Goal: Task Accomplishment & Management: Manage account settings

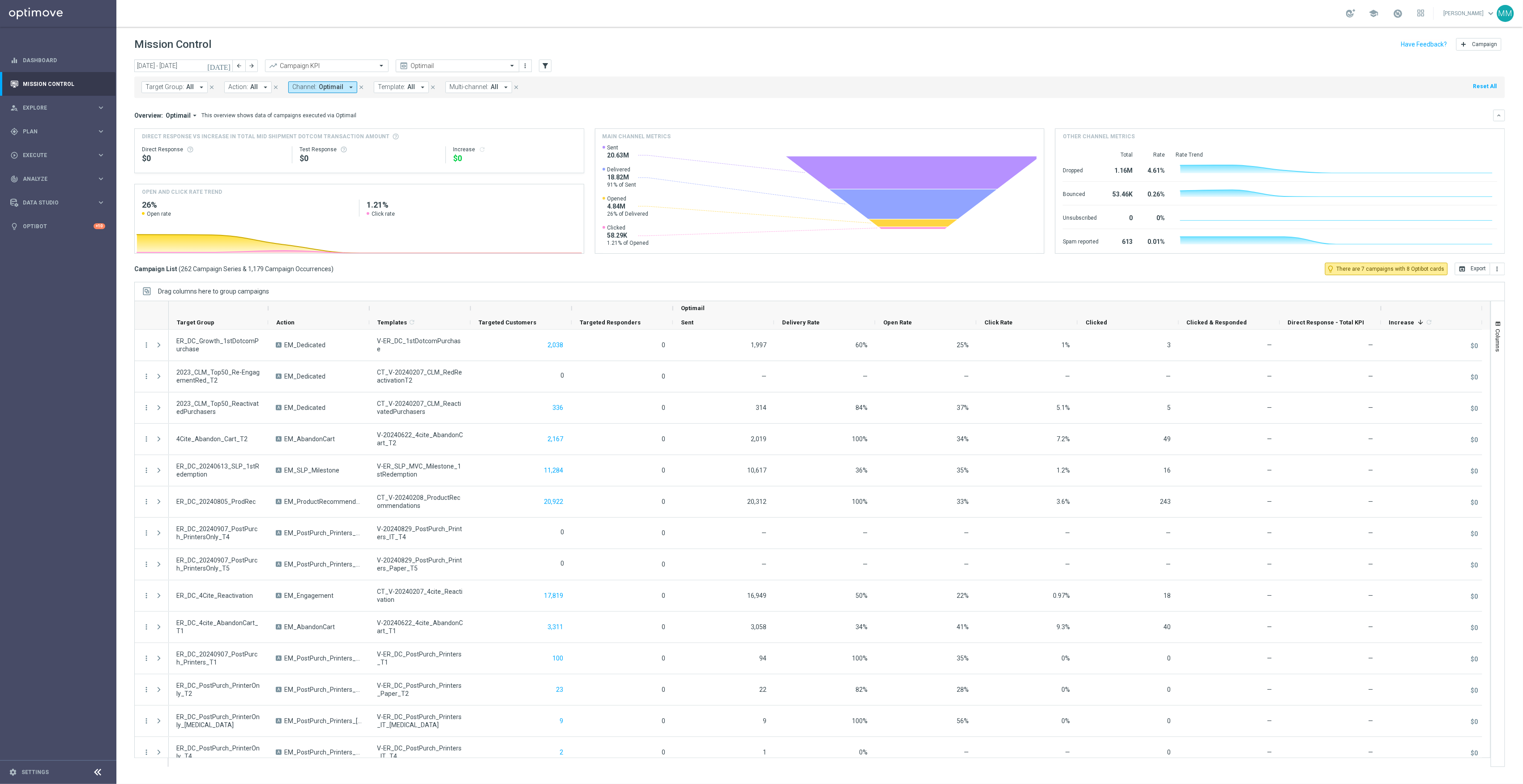
click at [430, 69] on input "text" at bounding box center [449, 66] width 96 height 8
click at [460, 169] on div "Promo Email" at bounding box center [457, 167] width 114 height 15
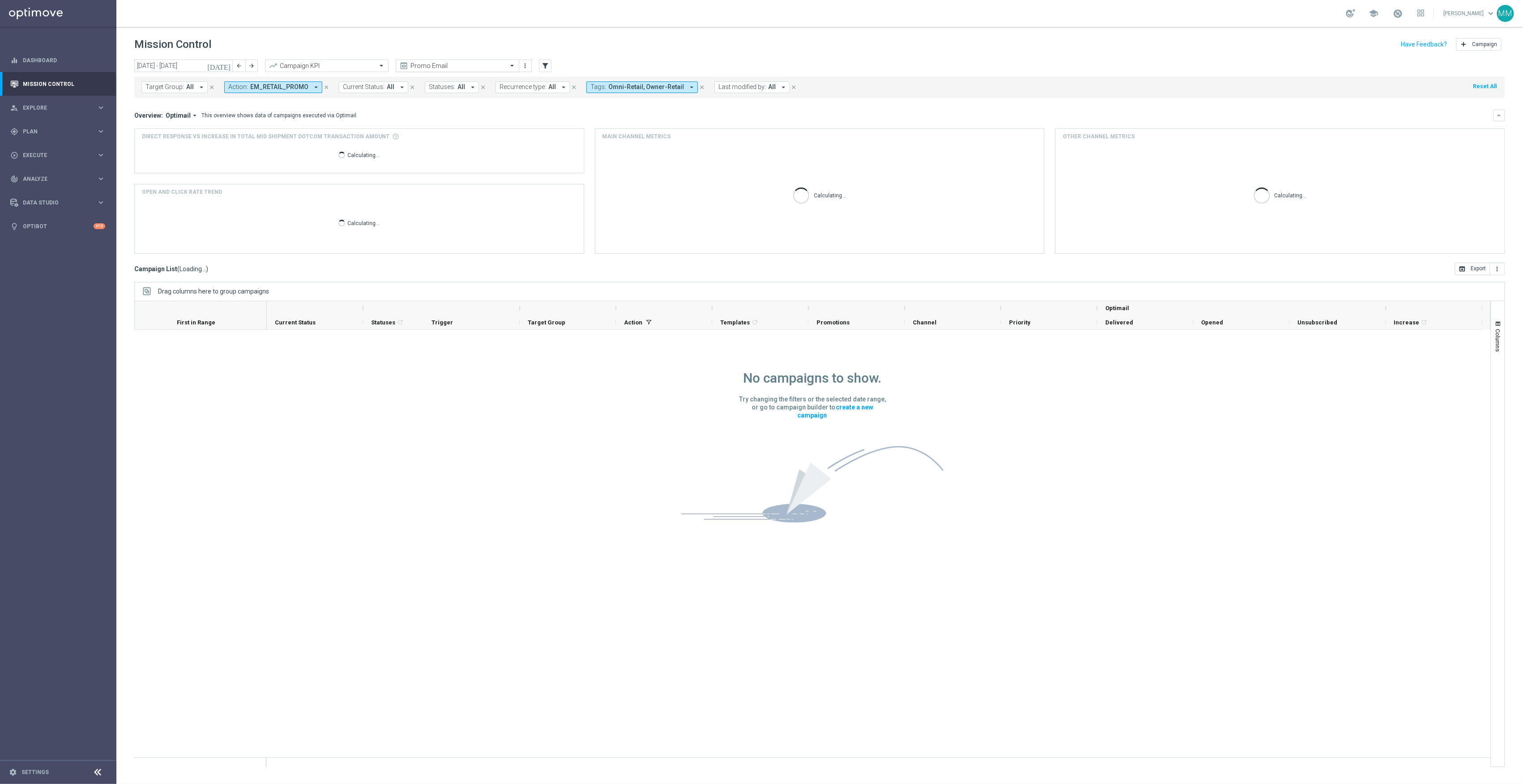
click at [445, 63] on input "text" at bounding box center [449, 66] width 96 height 8
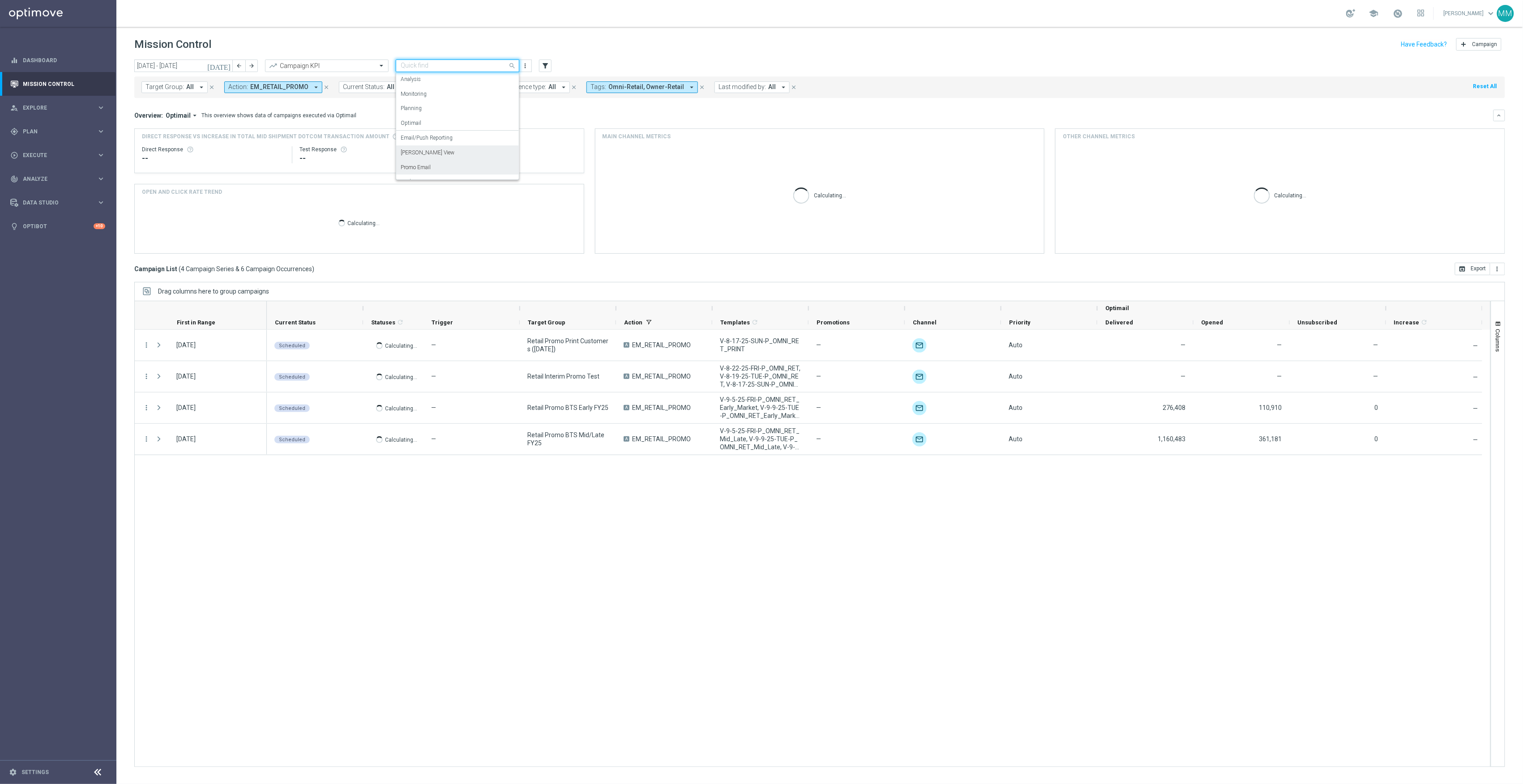
click at [442, 153] on div "Mary Push View" at bounding box center [457, 153] width 114 height 15
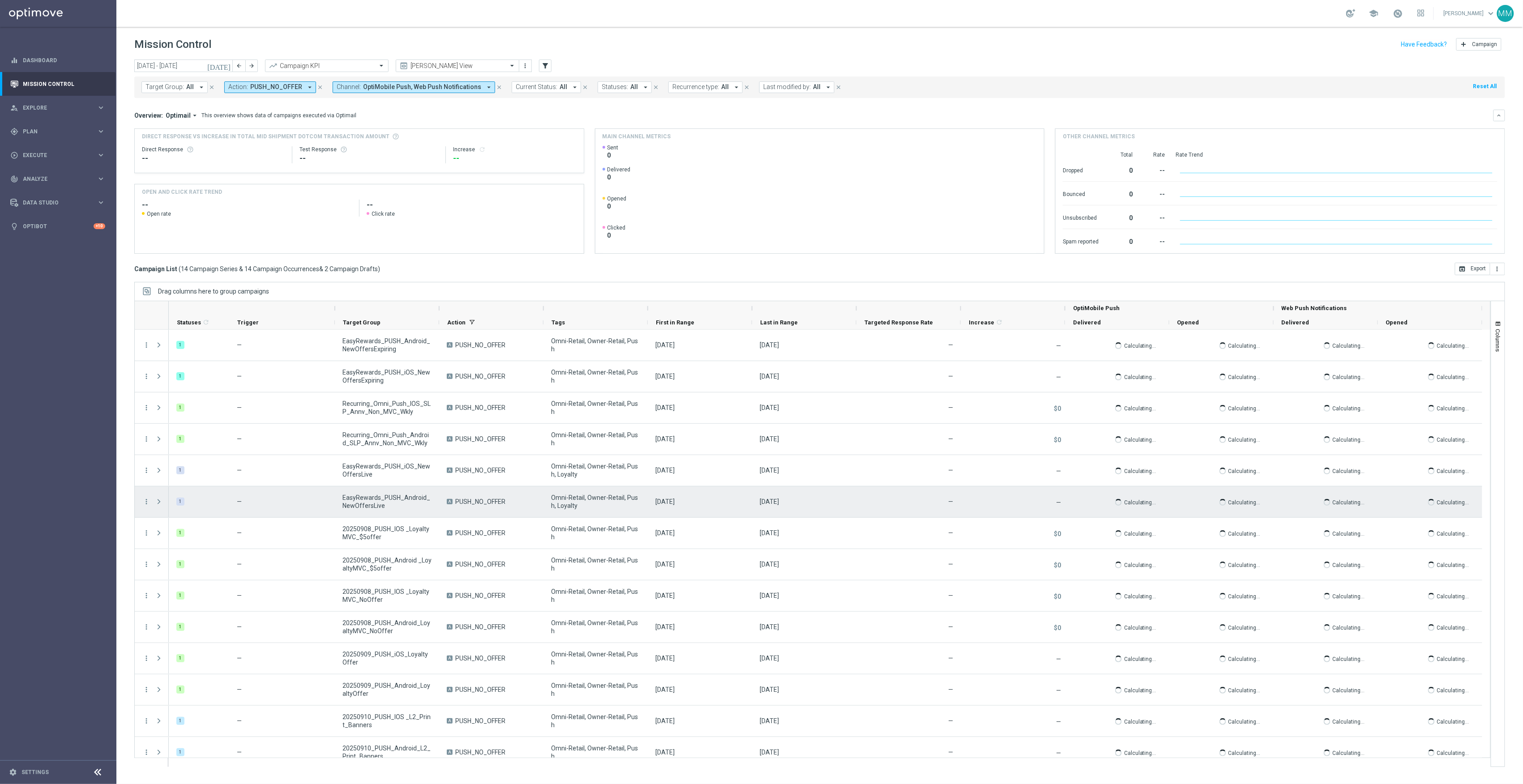
scroll to position [74, 0]
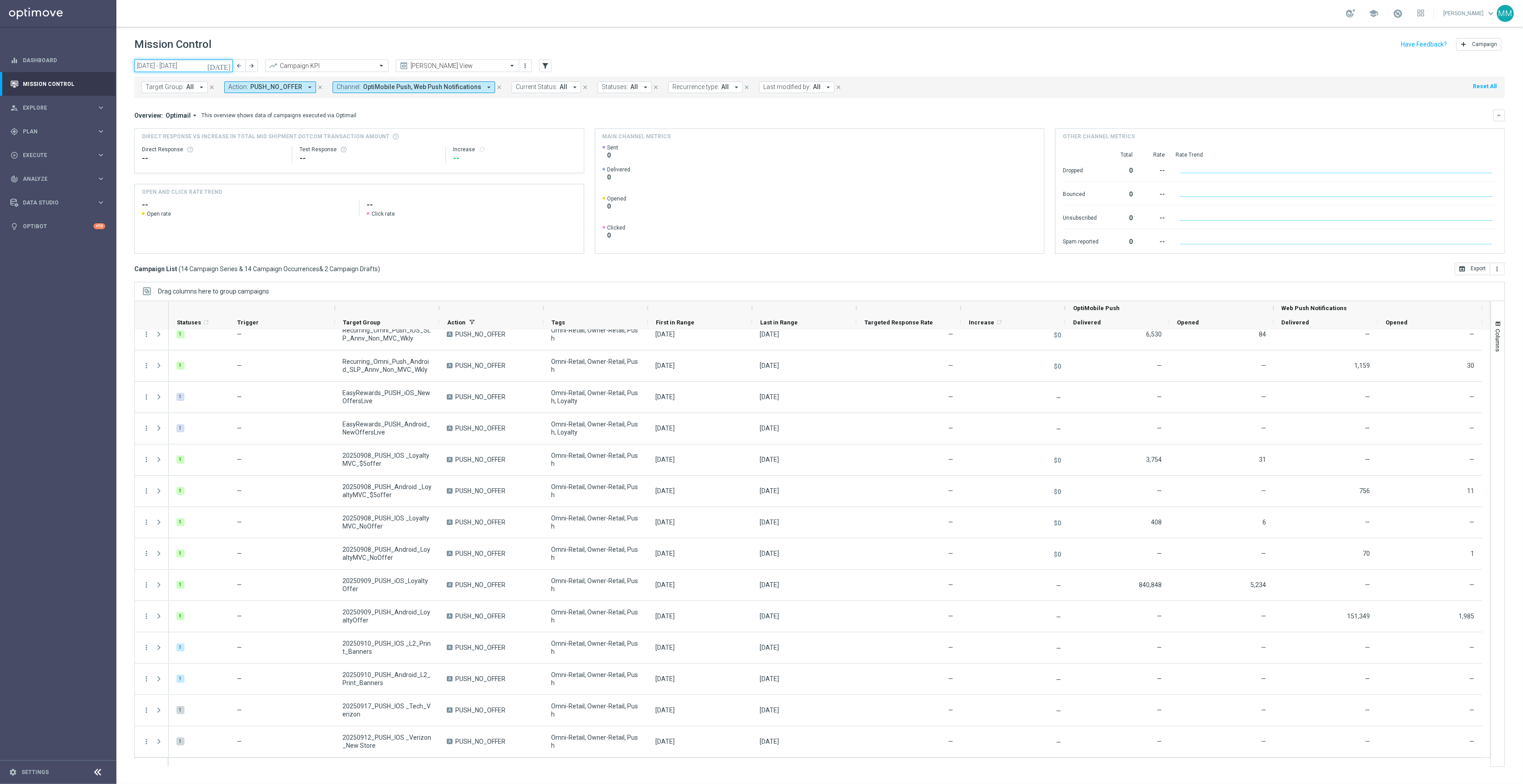
click at [218, 60] on input "[DATE] - [DATE]" at bounding box center [183, 66] width 99 height 13
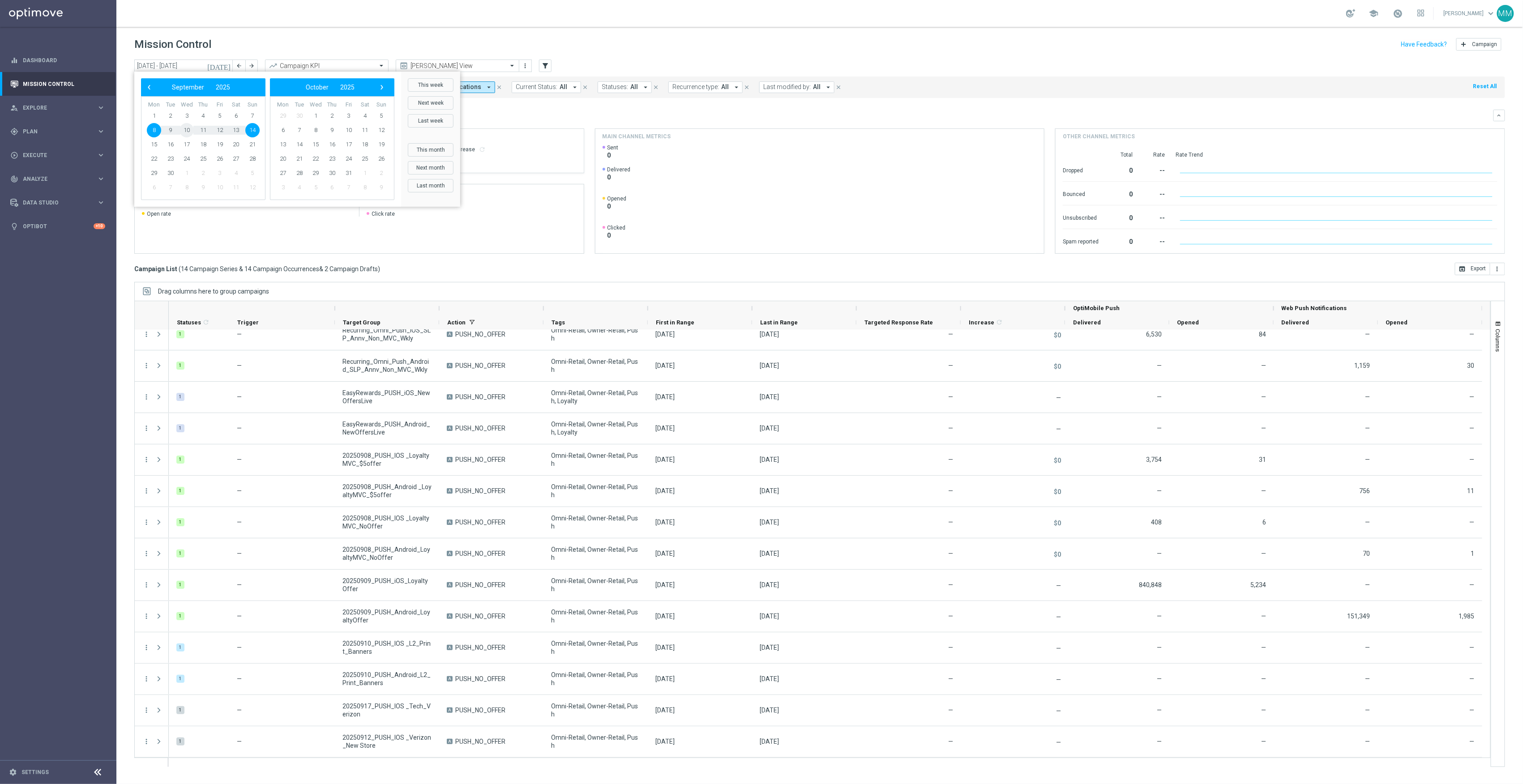
click at [193, 129] on span "10" at bounding box center [187, 130] width 14 height 14
type input "10 Sep 2025 - 10 Sep 2025"
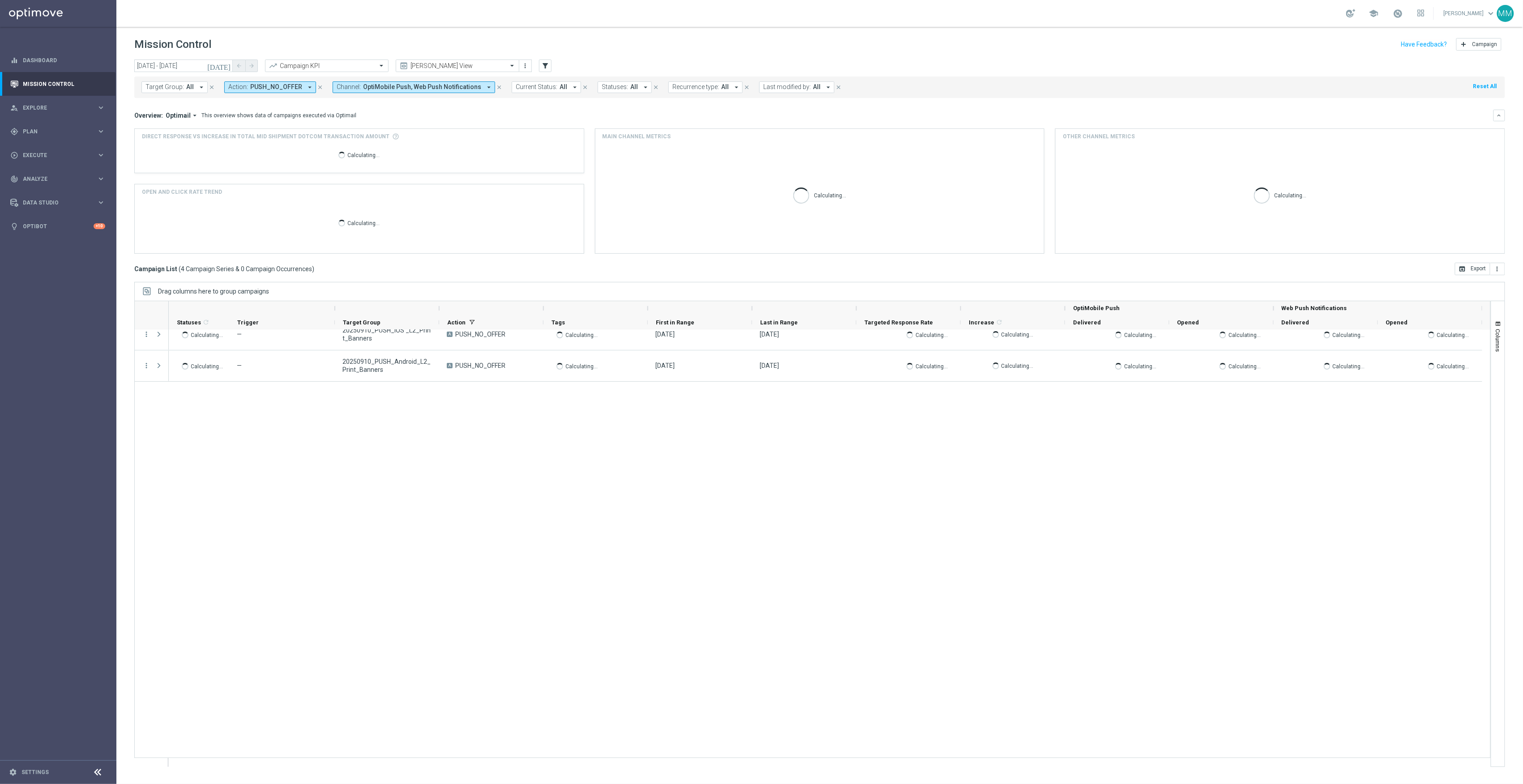
scroll to position [0, 0]
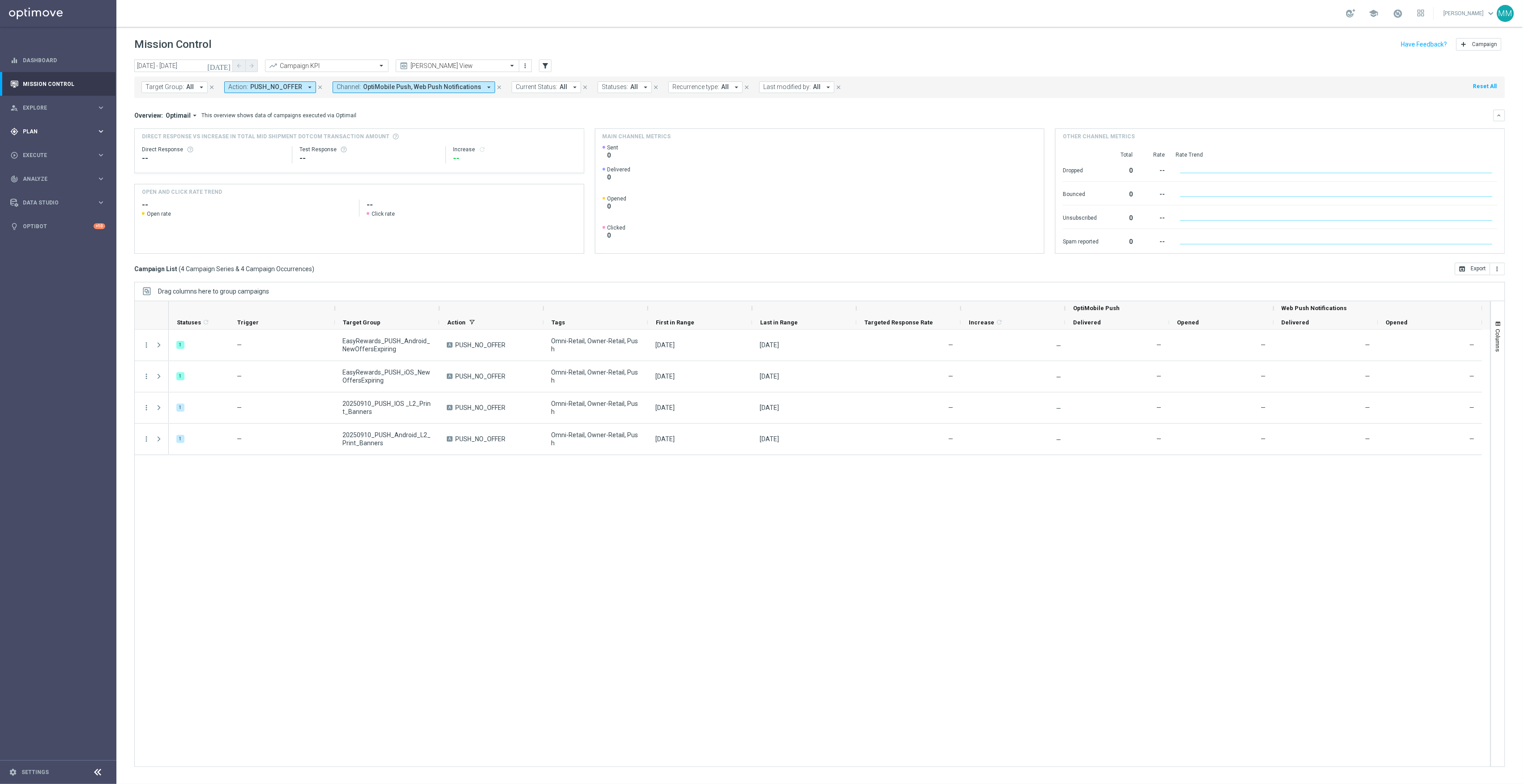
click at [29, 129] on span "Plan" at bounding box center [60, 132] width 74 height 6
click at [49, 177] on span "Templates" at bounding box center [55, 176] width 64 height 6
click at [44, 195] on div "Optimail" at bounding box center [71, 190] width 88 height 13
click at [42, 188] on link "Optimail" at bounding box center [60, 190] width 65 height 7
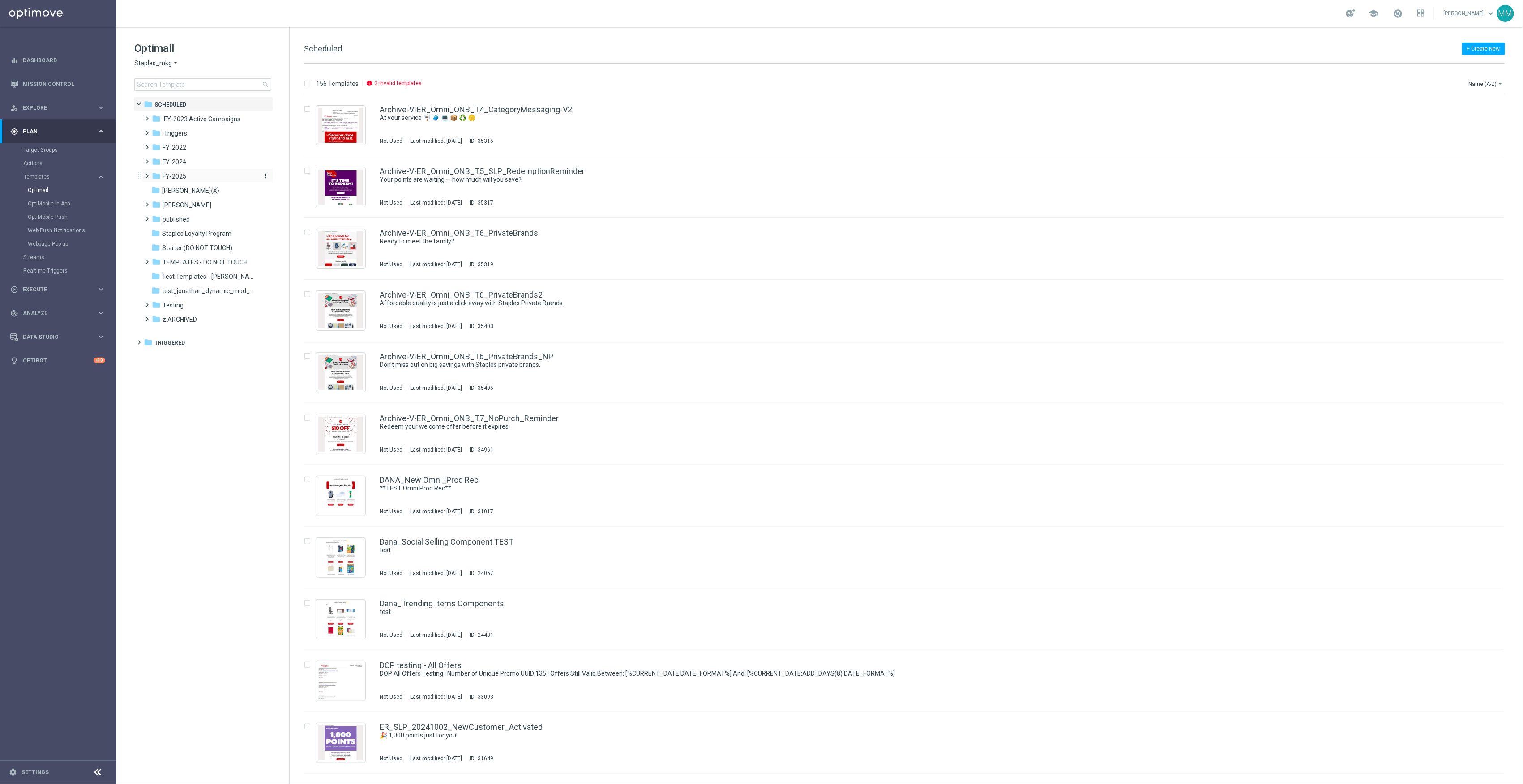
click at [183, 173] on span "FY-2025" at bounding box center [174, 176] width 24 height 8
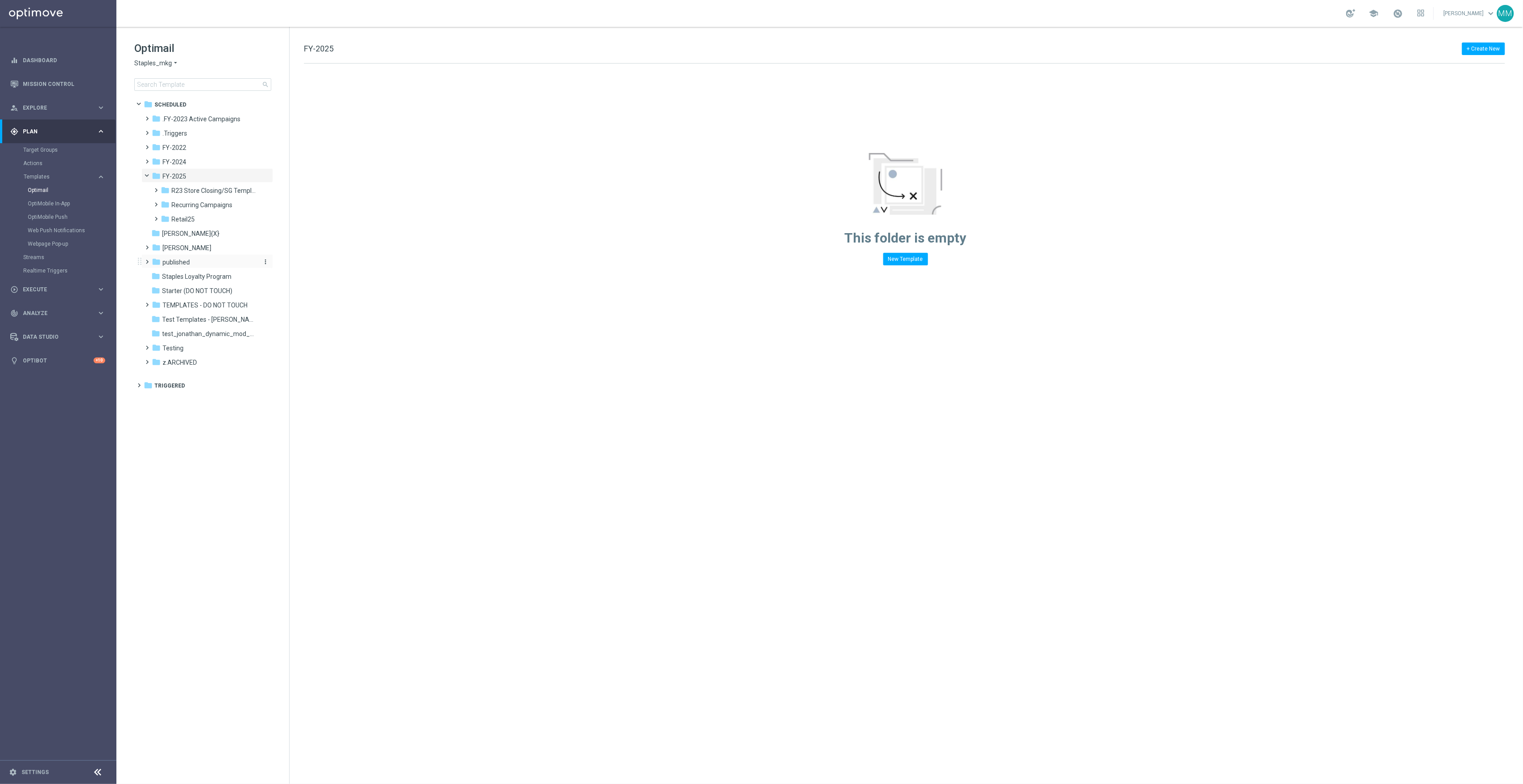
click at [184, 265] on span "published" at bounding box center [176, 262] width 28 height 8
click at [195, 294] on span "retail-cms" at bounding box center [186, 291] width 28 height 8
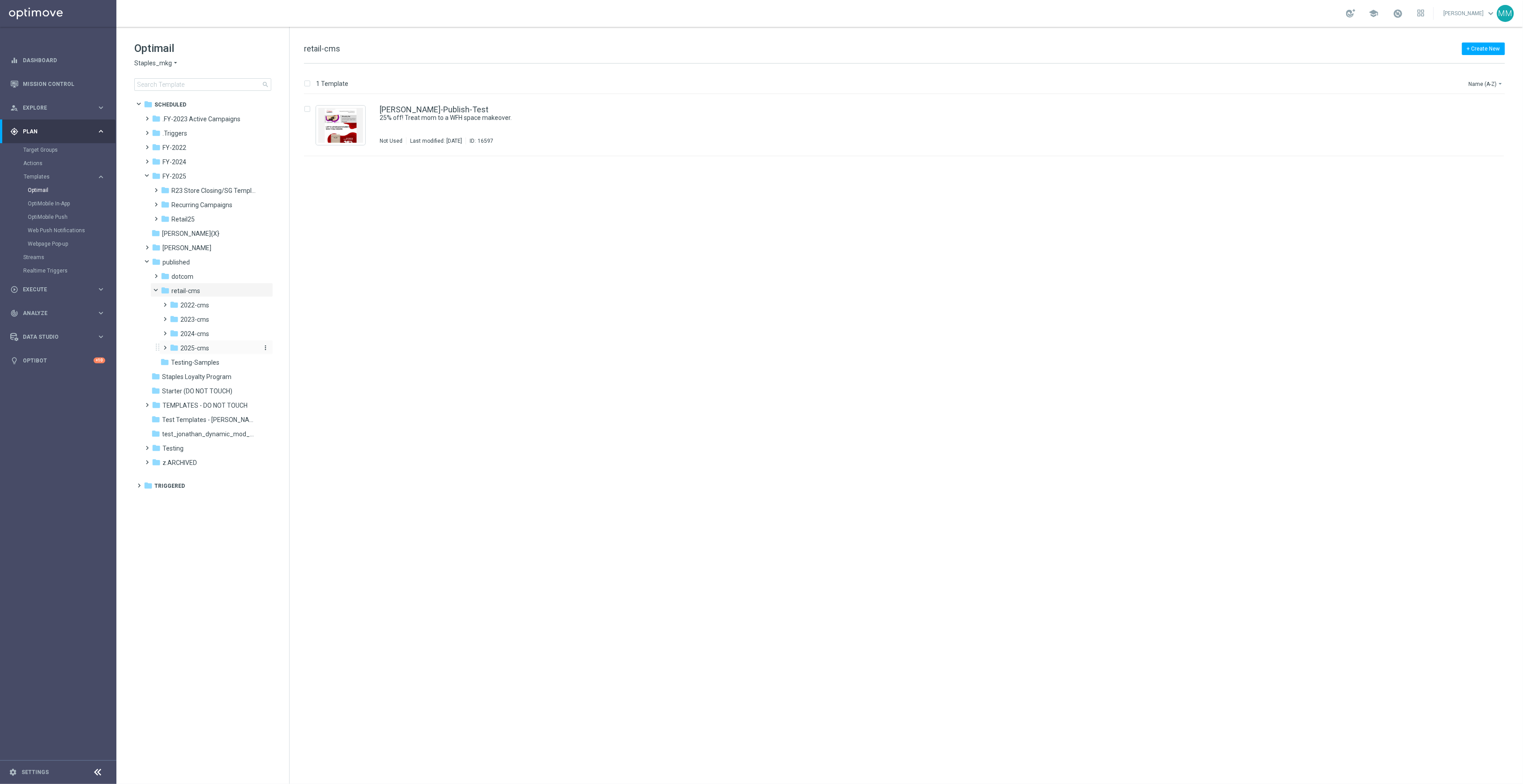
click at [212, 344] on div "folder 2025-cms" at bounding box center [213, 348] width 88 height 10
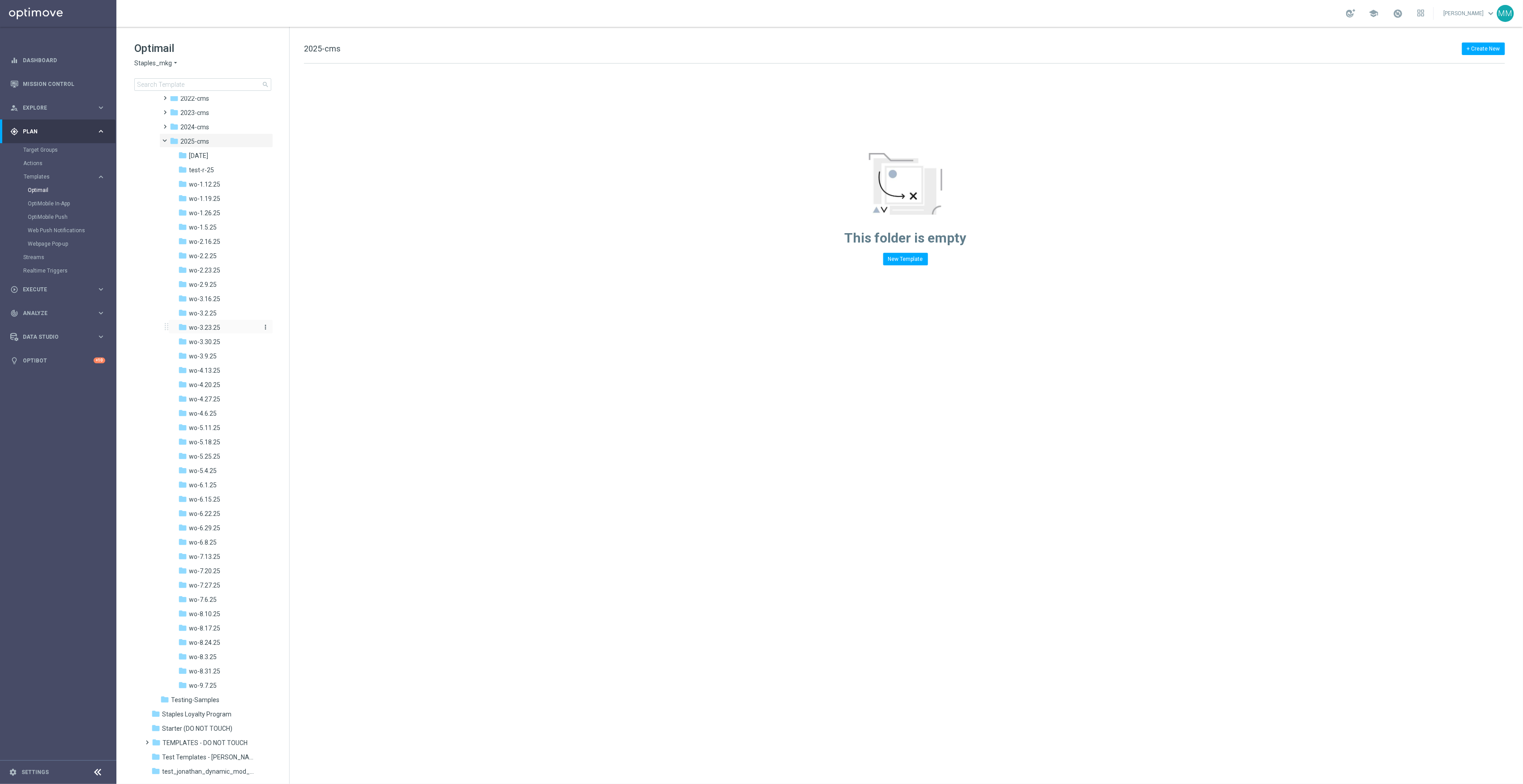
scroll to position [179, 0]
click at [263, 167] on icon "more_vert" at bounding box center [265, 169] width 7 height 7
click at [304, 174] on span "New Folder" at bounding box center [300, 170] width 28 height 7
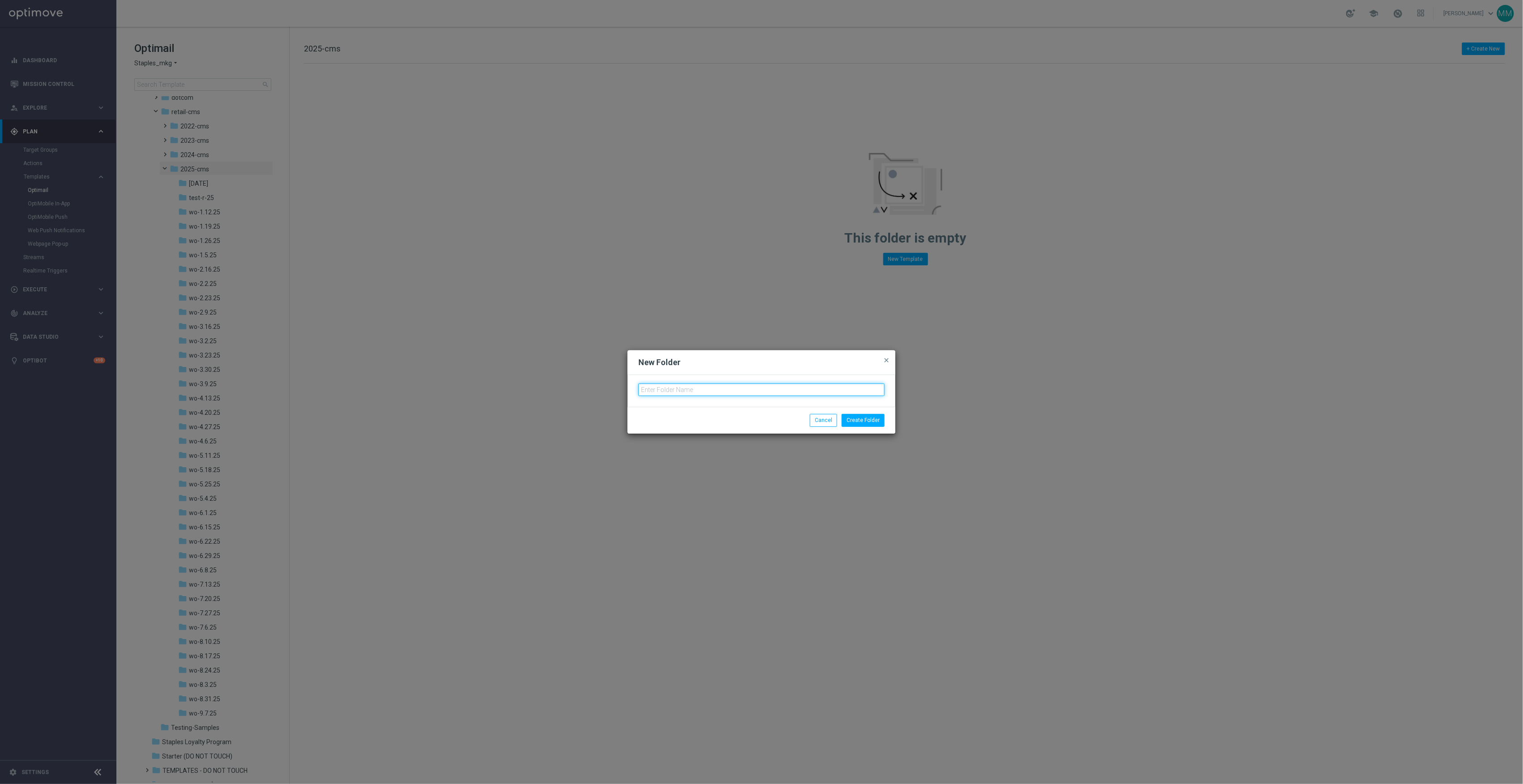
click at [711, 391] on input "text" at bounding box center [762, 390] width 246 height 13
type input "W"
type input "wo-9.14.25"
click at [878, 417] on button "Create Folder" at bounding box center [863, 420] width 43 height 13
